Goal: Check status: Check status

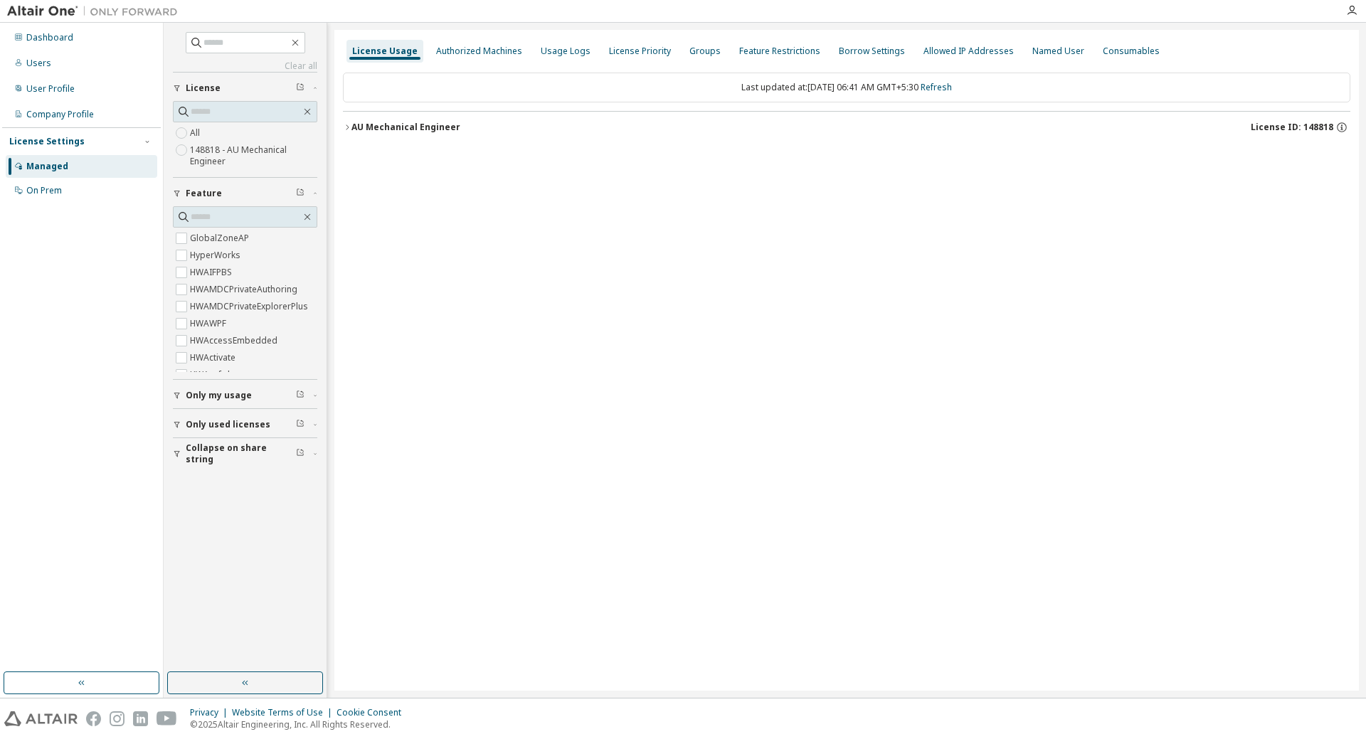
click at [346, 126] on icon "button" at bounding box center [347, 127] width 9 height 9
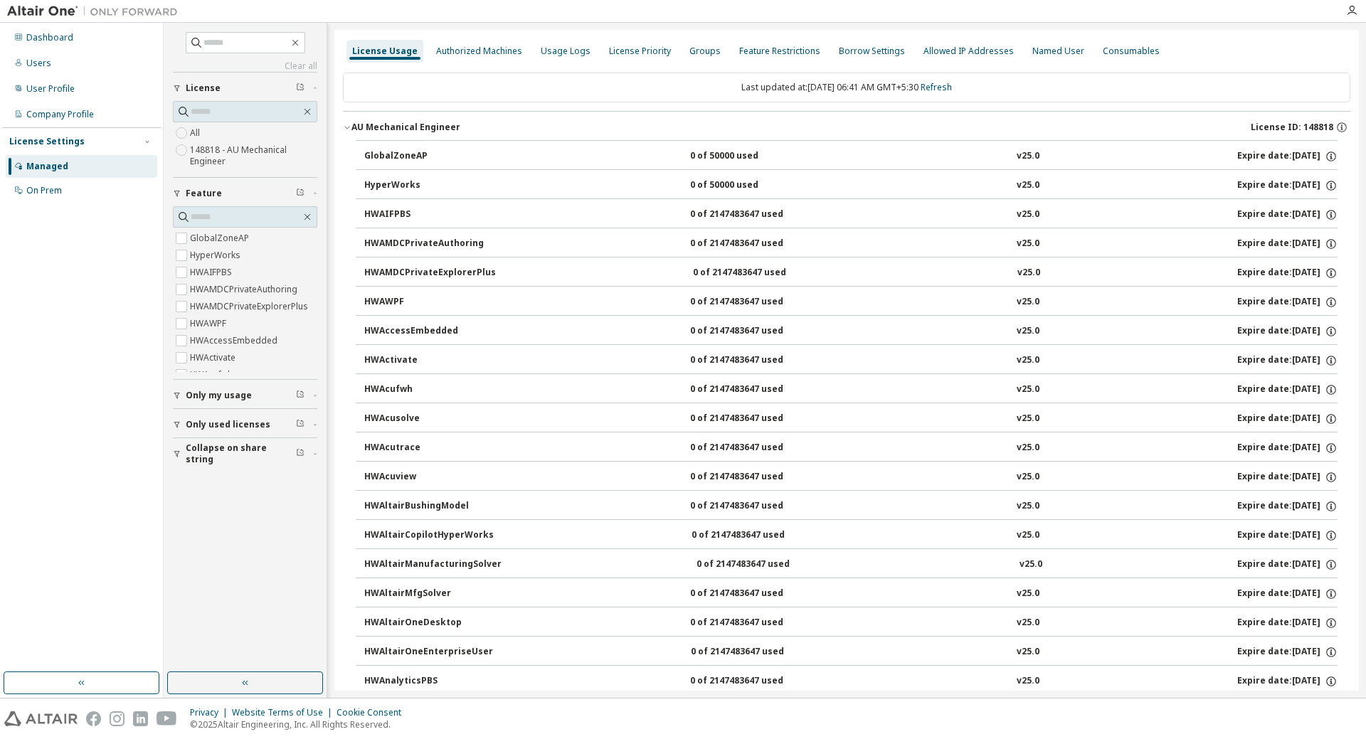
click at [479, 147] on button "GlobalZoneAP 0 of 50000 used v25.0 Expire date: [DATE]" at bounding box center [850, 156] width 973 height 31
